Goal: Information Seeking & Learning: Learn about a topic

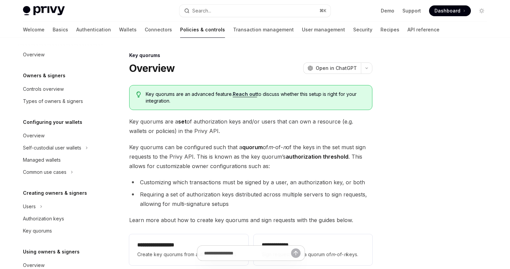
scroll to position [195, 0]
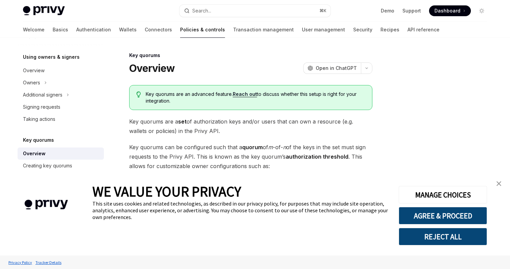
type textarea "*"
click at [501, 183] on img "close banner" at bounding box center [499, 183] width 5 height 5
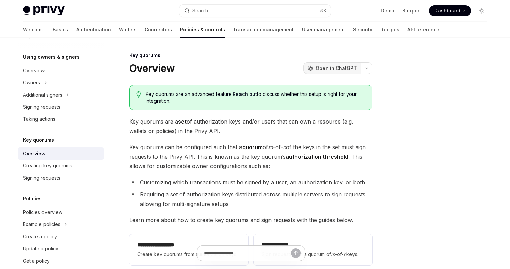
click at [329, 64] on button "OpenAI Open in ChatGPT" at bounding box center [332, 67] width 58 height 11
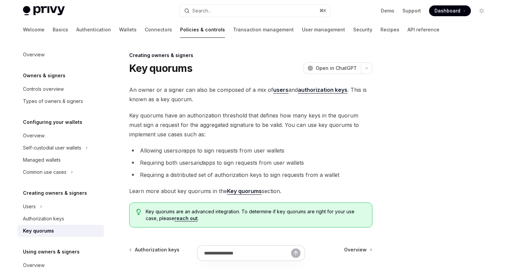
type textarea "*"
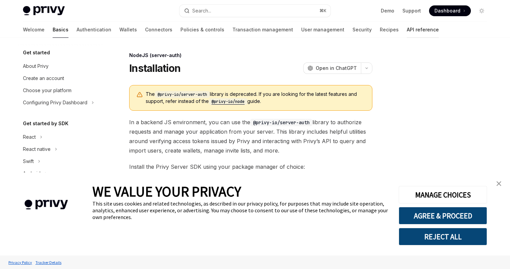
click at [407, 31] on link "API reference" at bounding box center [423, 30] width 32 height 16
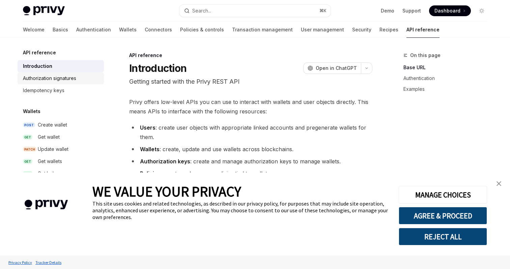
click at [65, 77] on div "Authorization signatures" at bounding box center [49, 78] width 53 height 8
type textarea "*"
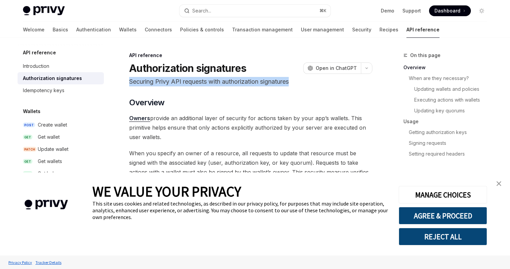
drag, startPoint x: 297, startPoint y: 82, endPoint x: 129, endPoint y: 81, distance: 167.4
click at [129, 81] on p "Securing Privy API requests with authorization signatures" at bounding box center [250, 81] width 243 height 9
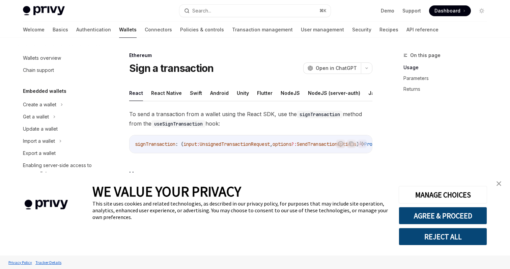
click at [500, 185] on img "close banner" at bounding box center [499, 183] width 5 height 5
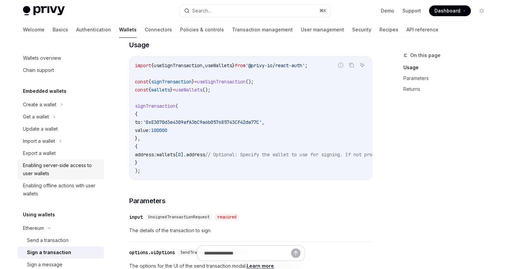
click at [60, 165] on div "Enabling server-side access to user wallets" at bounding box center [61, 169] width 77 height 16
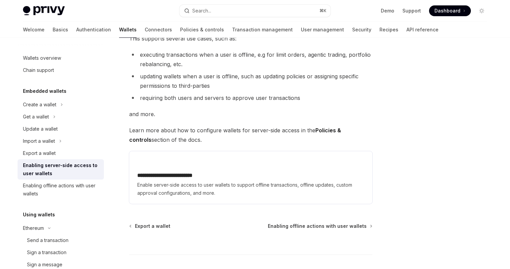
scroll to position [107, 0]
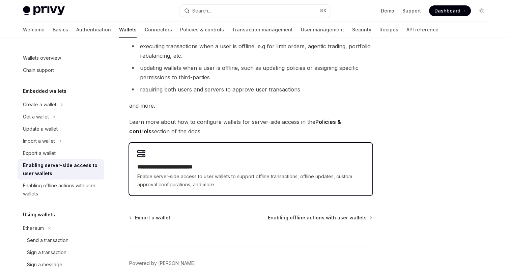
click at [183, 167] on h2 "**********" at bounding box center [250, 167] width 227 height 8
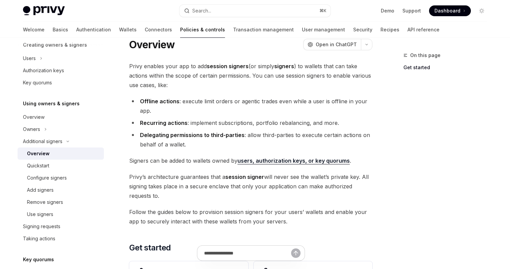
scroll to position [39, 0]
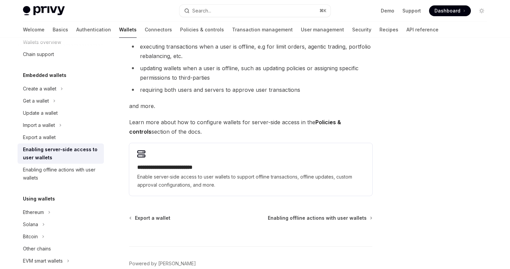
scroll to position [107, 0]
click at [329, 122] on strong "Policies & controls" at bounding box center [235, 126] width 212 height 16
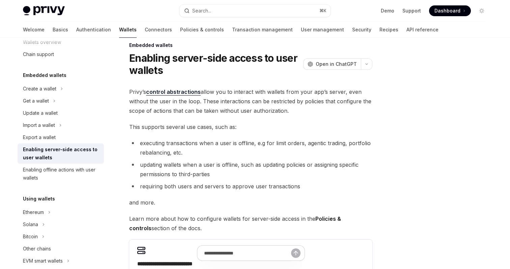
scroll to position [0, 0]
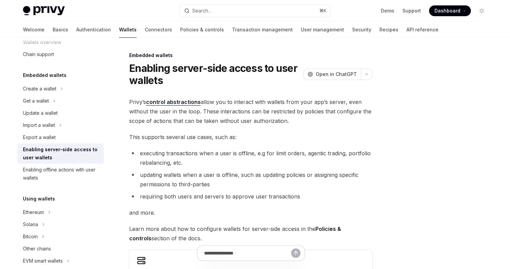
click at [191, 100] on link "control abstractions" at bounding box center [173, 102] width 55 height 7
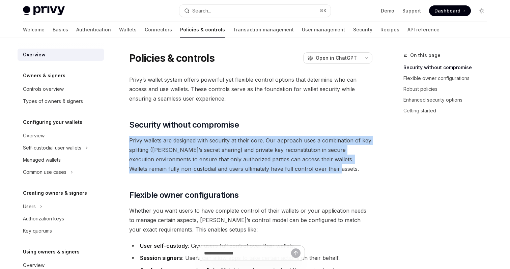
drag, startPoint x: 331, startPoint y: 171, endPoint x: 128, endPoint y: 143, distance: 204.8
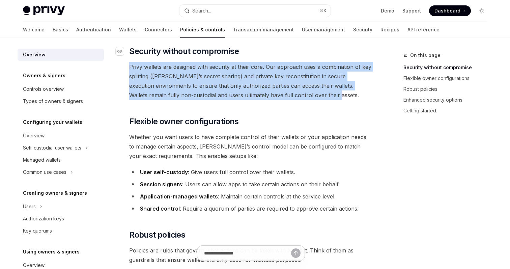
scroll to position [104, 0]
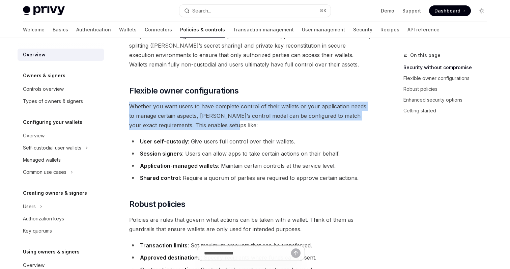
drag, startPoint x: 245, startPoint y: 128, endPoint x: 127, endPoint y: 108, distance: 119.4
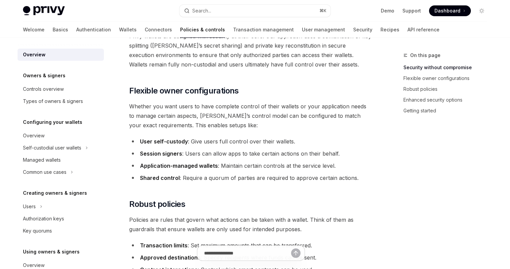
click at [313, 137] on li "User self-custody : Give users full control over their wallets." at bounding box center [250, 141] width 243 height 9
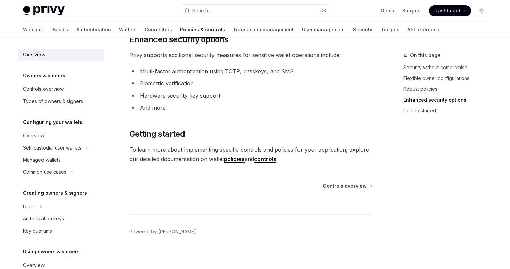
scroll to position [596, 0]
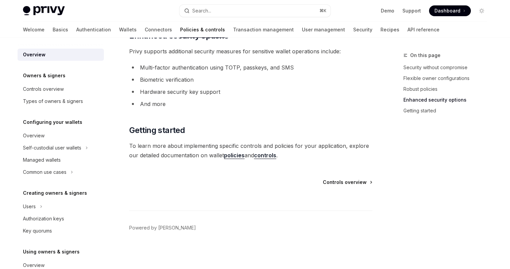
click at [346, 182] on span "Controls overview" at bounding box center [345, 182] width 44 height 7
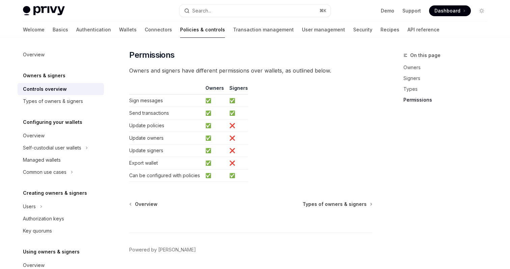
scroll to position [589, 0]
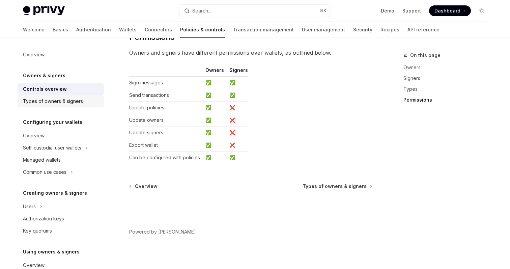
click at [75, 99] on div "Types of owners & signers" at bounding box center [53, 101] width 60 height 8
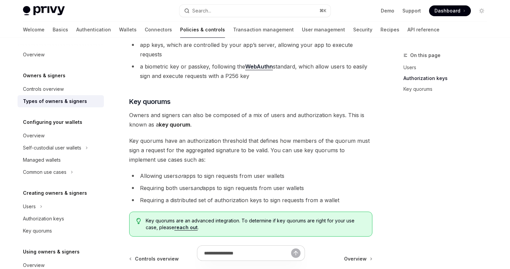
scroll to position [257, 0]
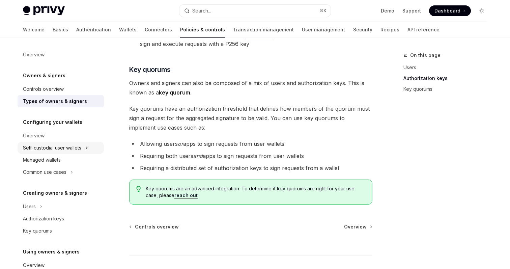
click at [90, 148] on div "Self-custodial user wallets" at bounding box center [61, 148] width 86 height 12
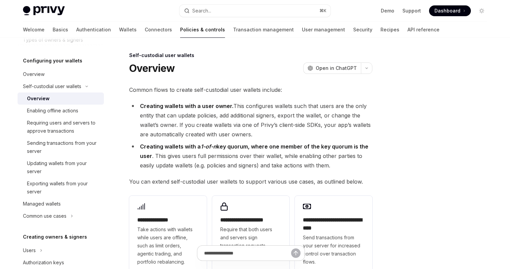
scroll to position [59, 0]
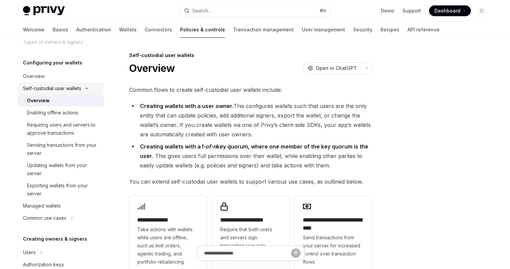
click at [87, 89] on icon at bounding box center [87, 88] width 8 height 3
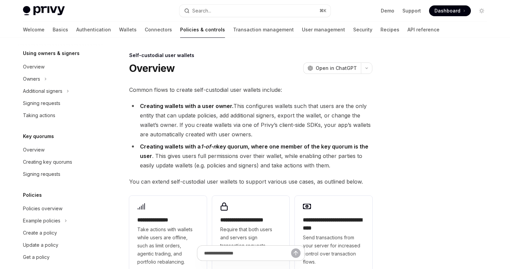
scroll to position [206, 0]
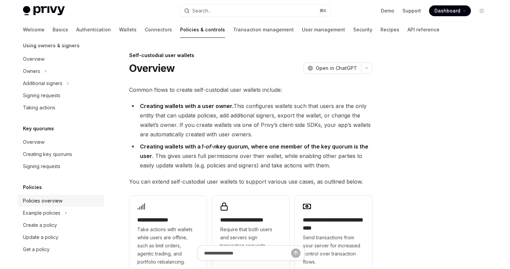
click at [56, 197] on div "Policies overview" at bounding box center [42, 201] width 39 height 8
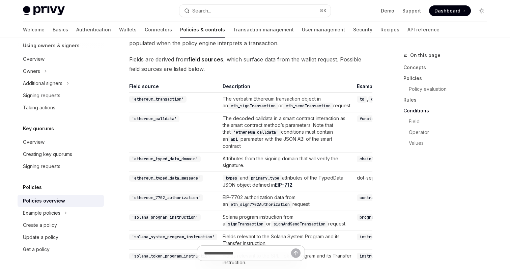
scroll to position [1864, 0]
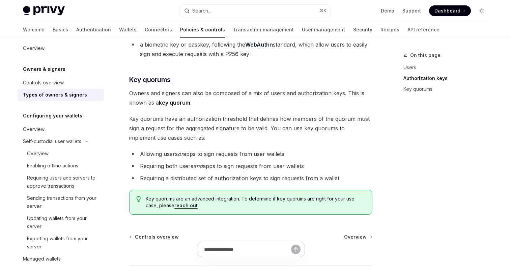
scroll to position [257, 0]
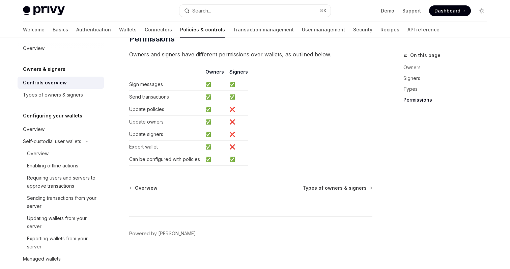
scroll to position [589, 0]
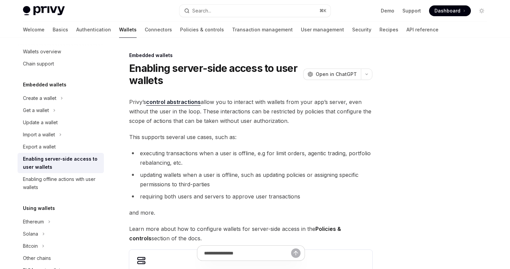
click at [173, 101] on link "control abstractions" at bounding box center [173, 102] width 55 height 7
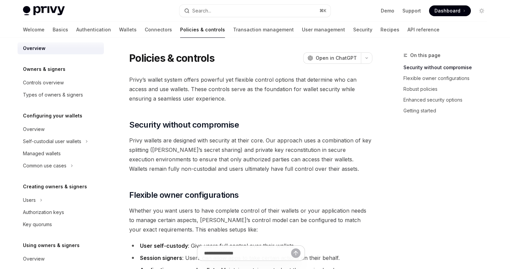
type textarea "*"
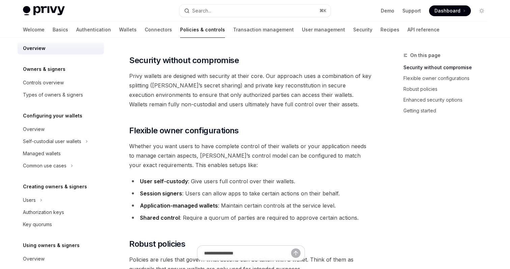
scroll to position [133, 0]
